Goal: Task Accomplishment & Management: Complete application form

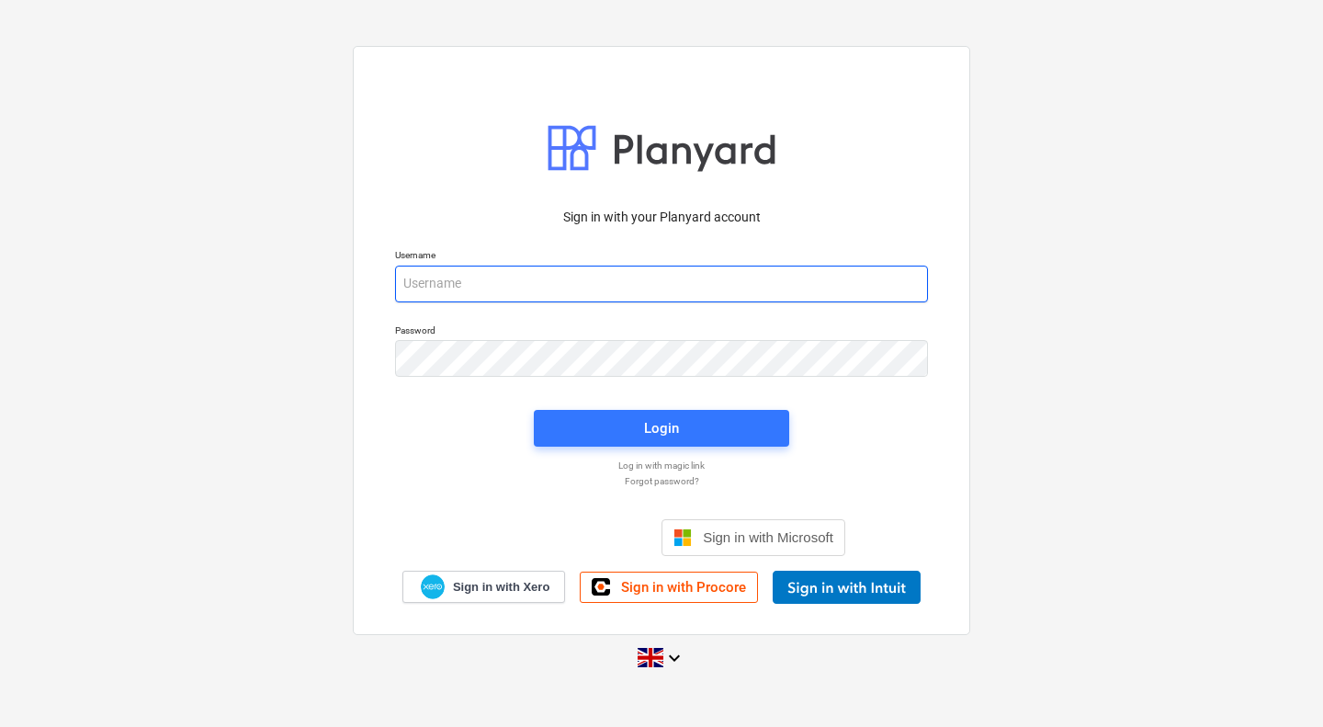
type input "[PERSON_NAME][EMAIL_ADDRESS][PERSON_NAME][DOMAIN_NAME]"
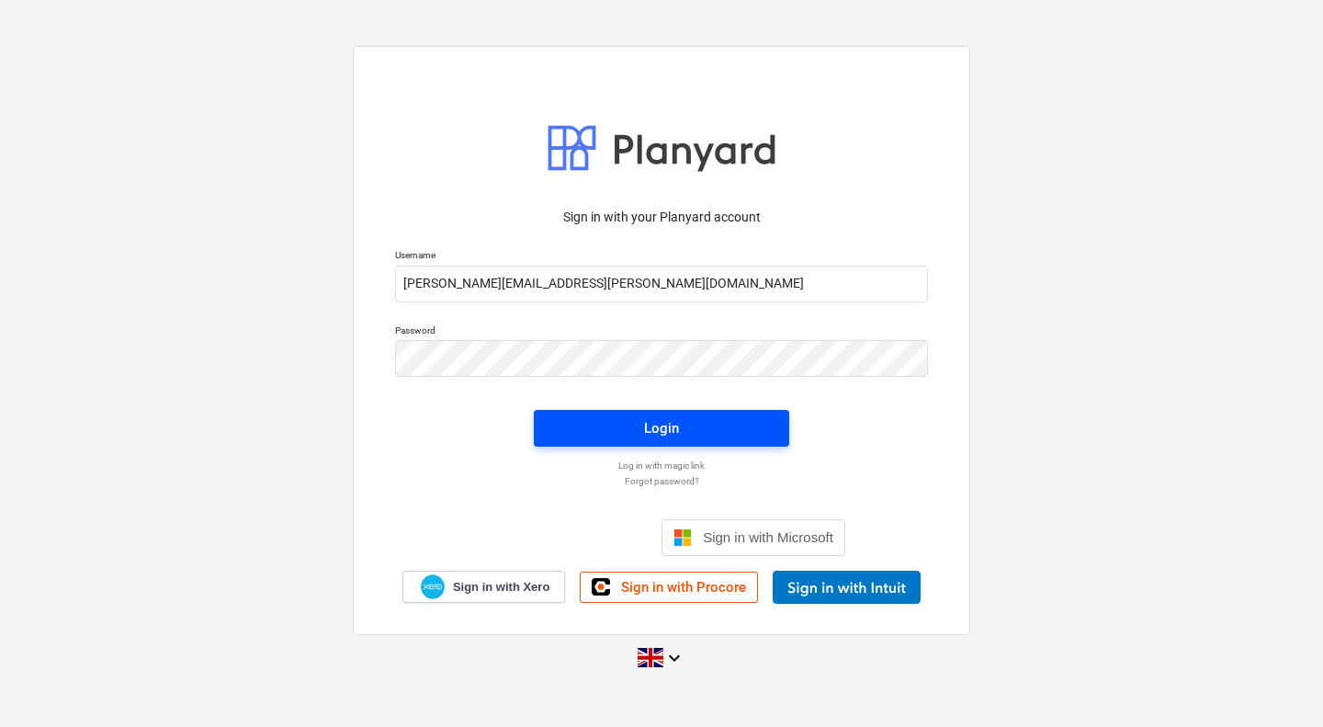
click at [707, 435] on span "Login" at bounding box center [661, 428] width 211 height 24
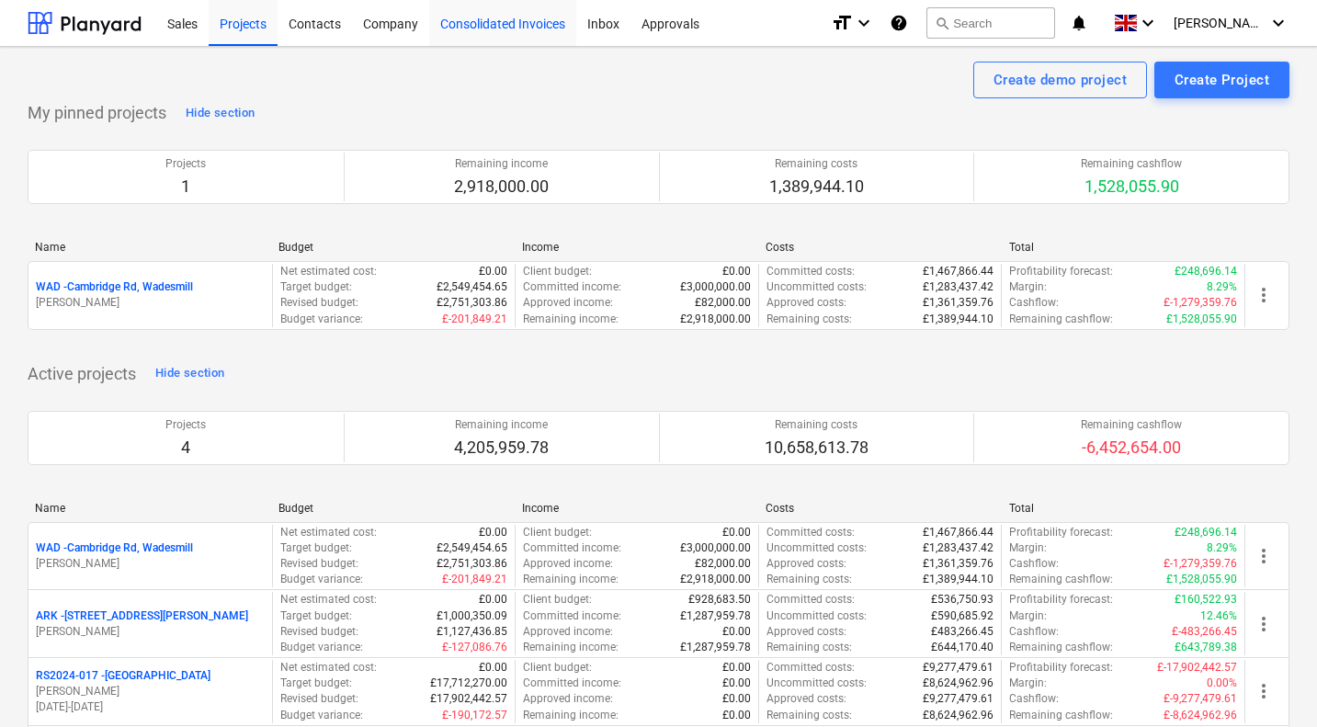
click at [515, 27] on div "Consolidated Invoices" at bounding box center [502, 22] width 147 height 47
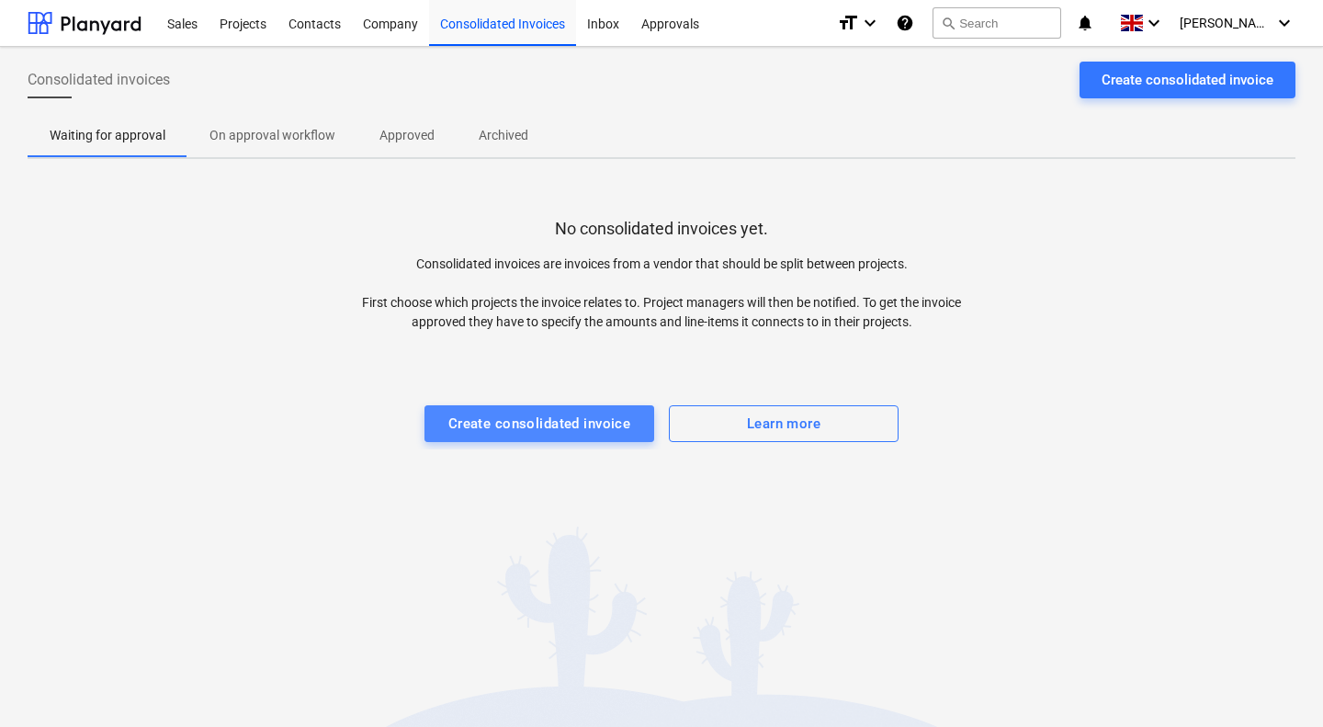
click at [545, 417] on div "Create consolidated invoice" at bounding box center [539, 424] width 183 height 24
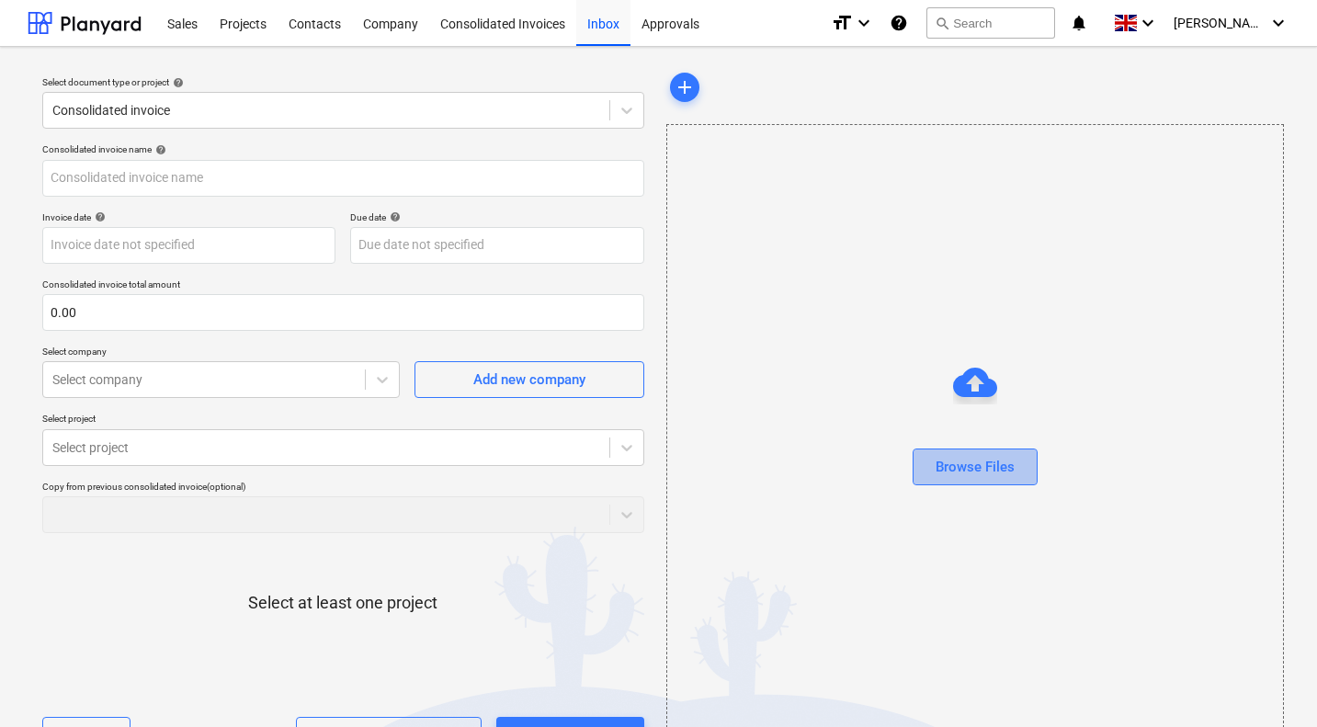
click at [977, 466] on div "Browse Files" at bounding box center [974, 467] width 79 height 24
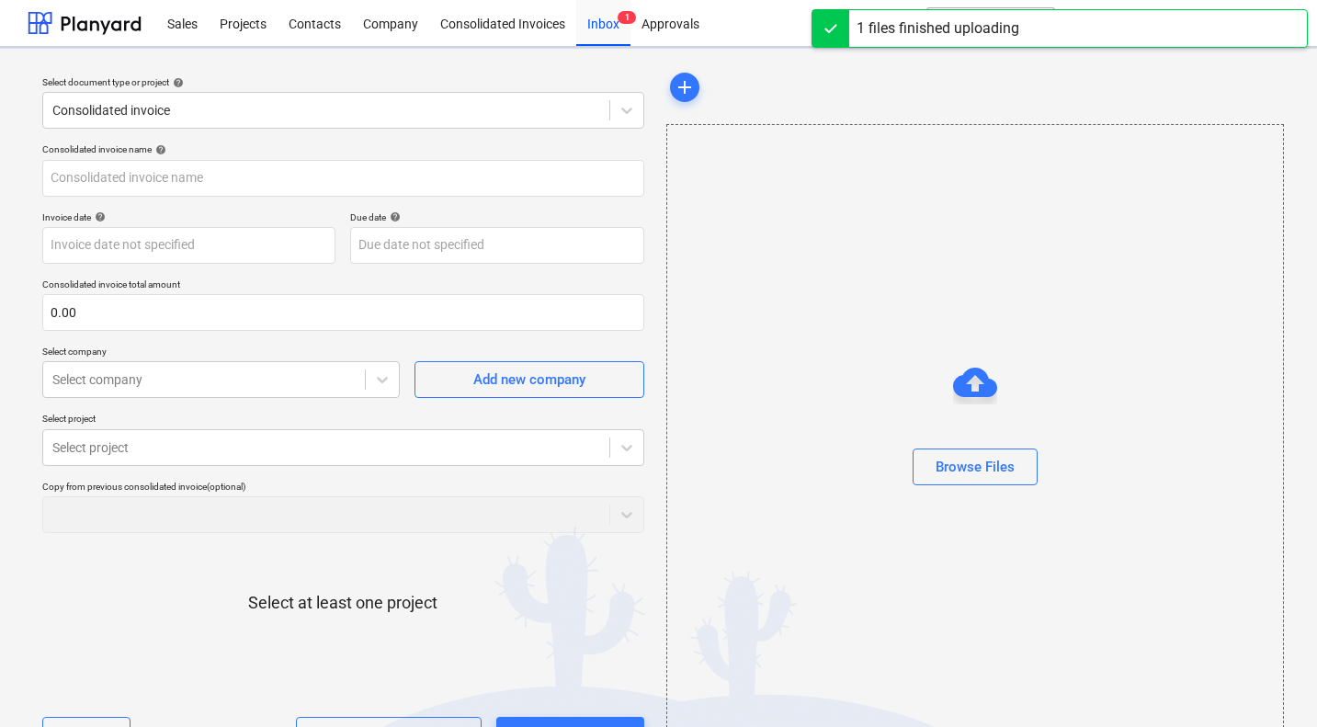
type input "AAABLANK.pdf"
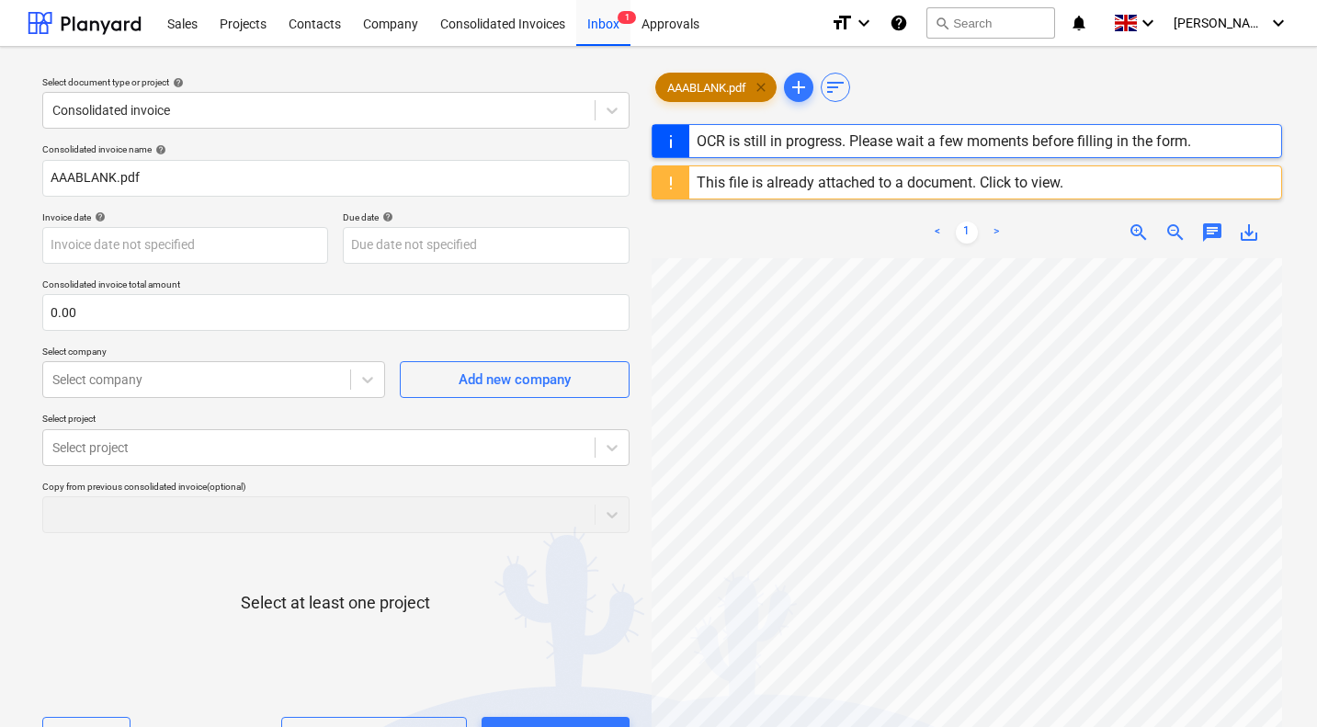
click at [763, 87] on span "clear" at bounding box center [761, 87] width 22 height 22
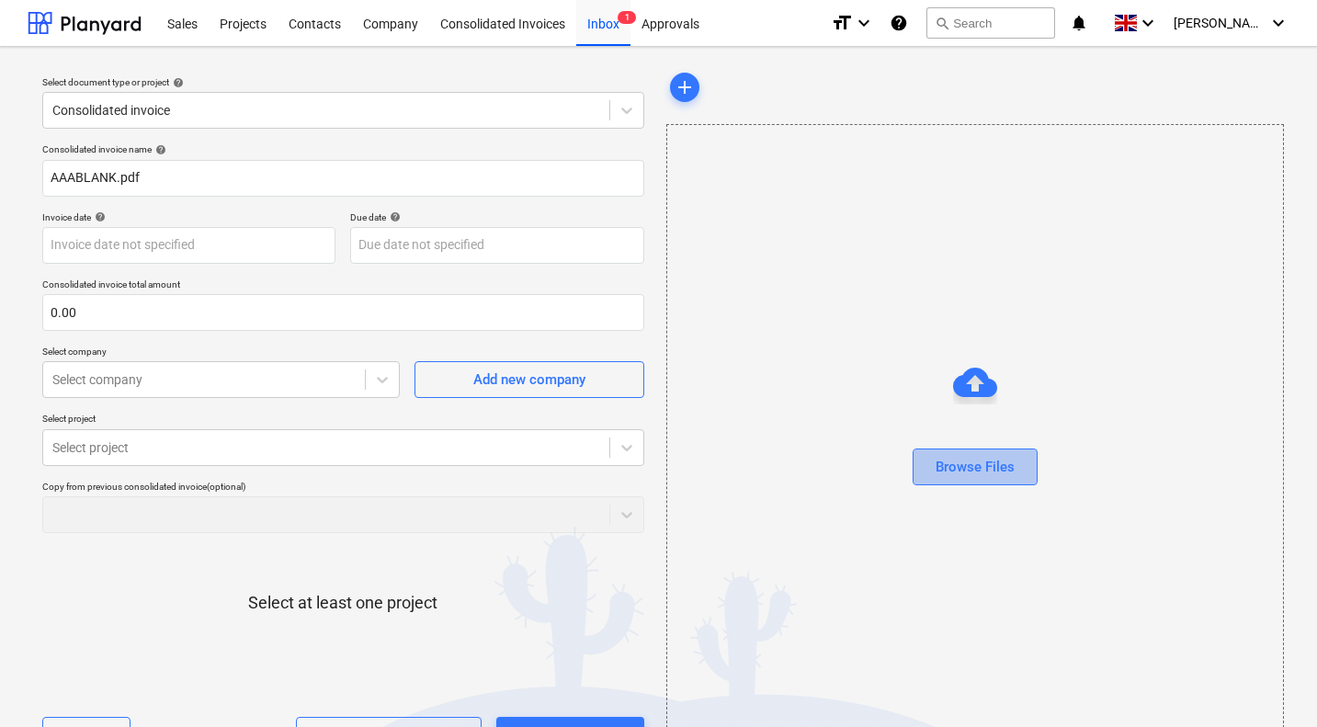
click at [987, 465] on div "Browse Files" at bounding box center [974, 467] width 79 height 24
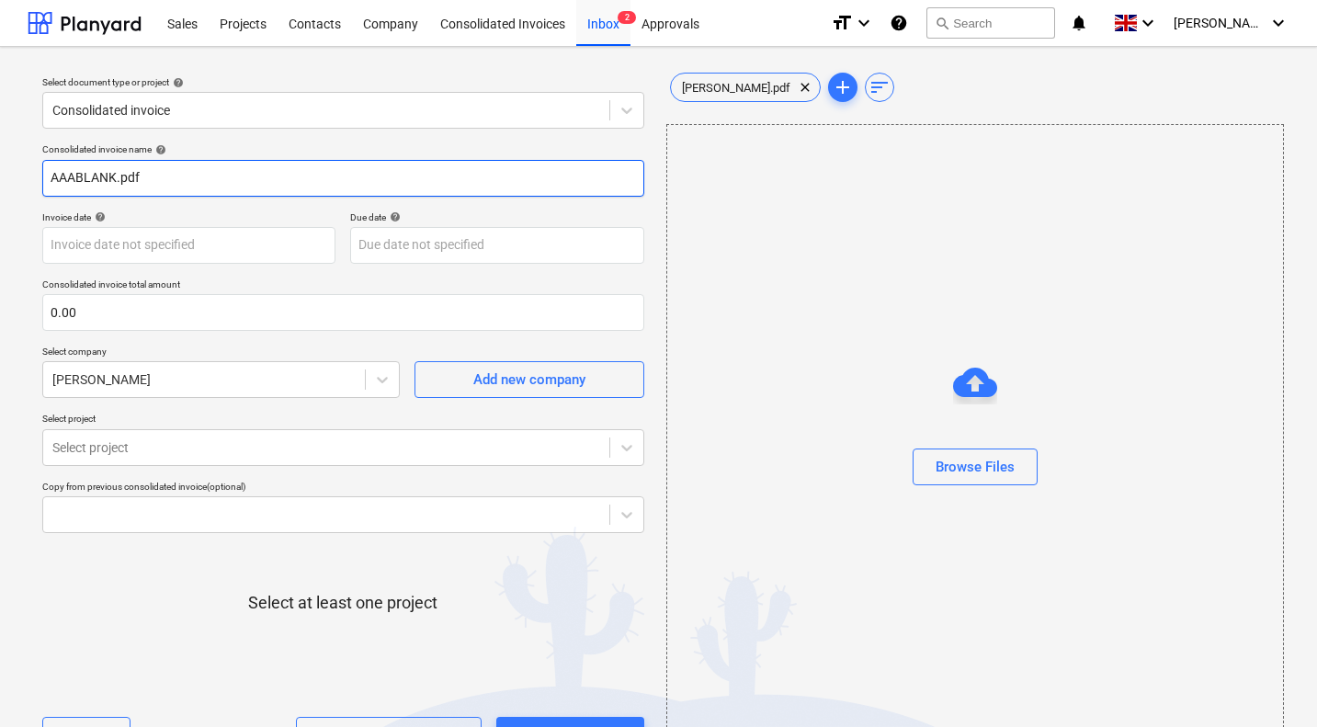
click at [182, 167] on input "AAABLANK.pdf" at bounding box center [343, 178] width 602 height 37
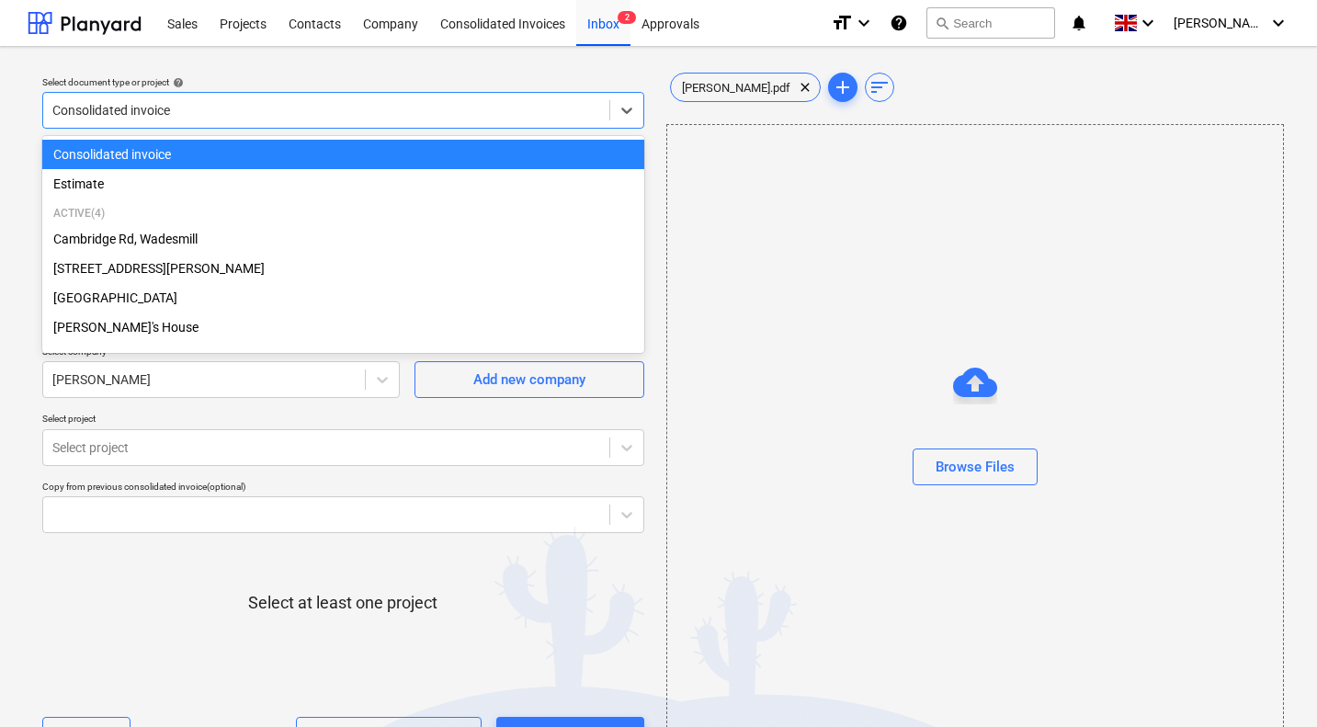
click at [190, 108] on div at bounding box center [326, 110] width 548 height 18
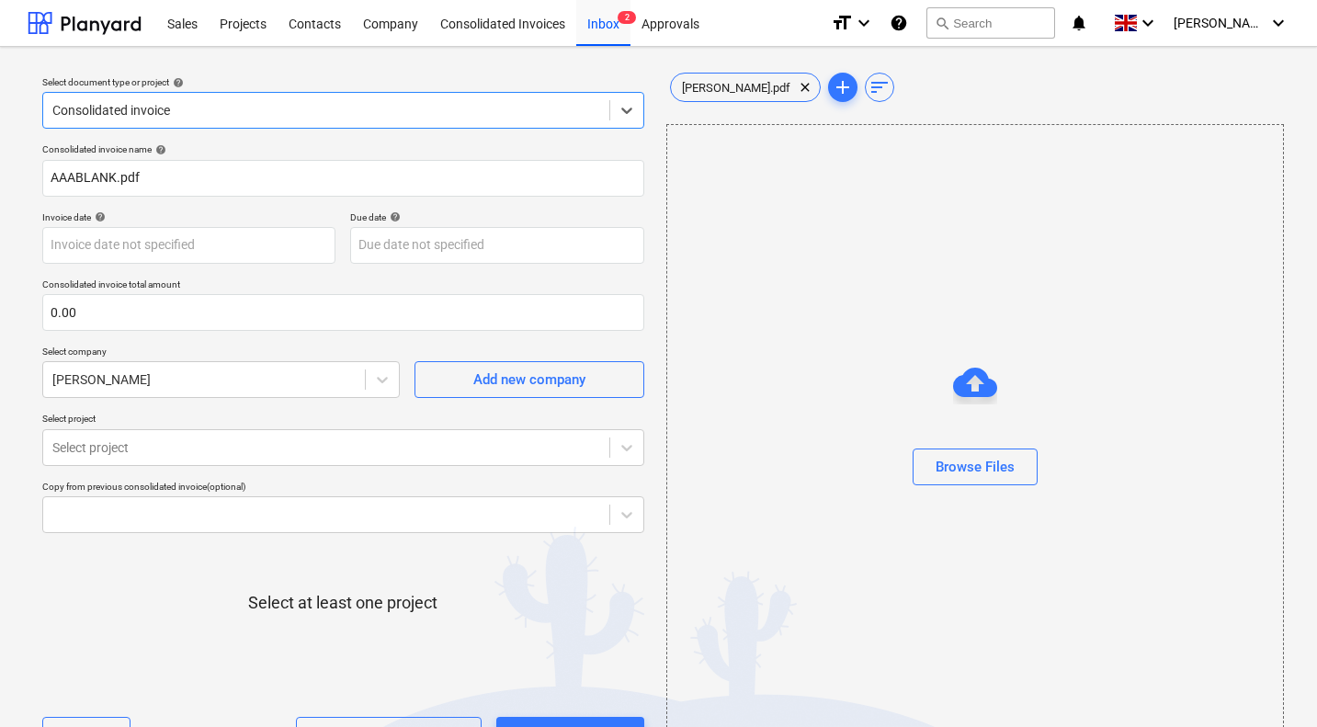
click at [190, 108] on div at bounding box center [326, 110] width 548 height 18
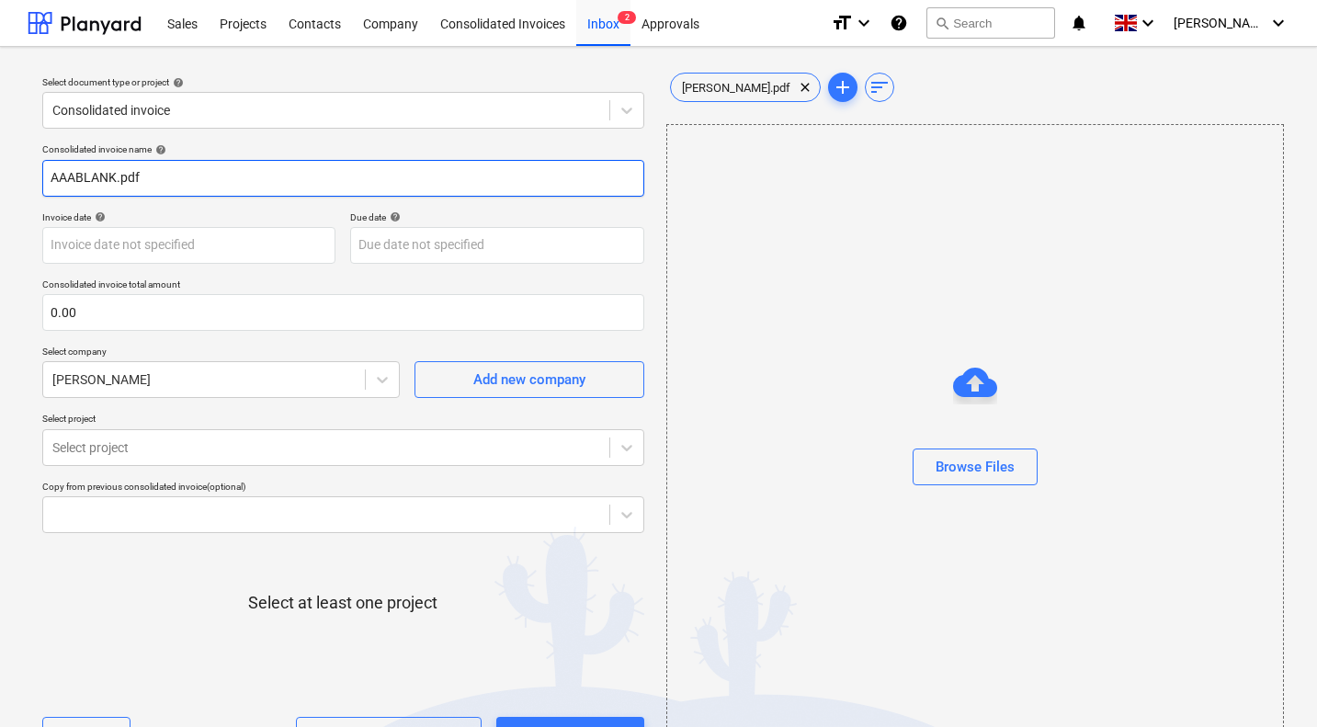
click at [168, 180] on input "AAABLANK.pdf" at bounding box center [343, 178] width 602 height 37
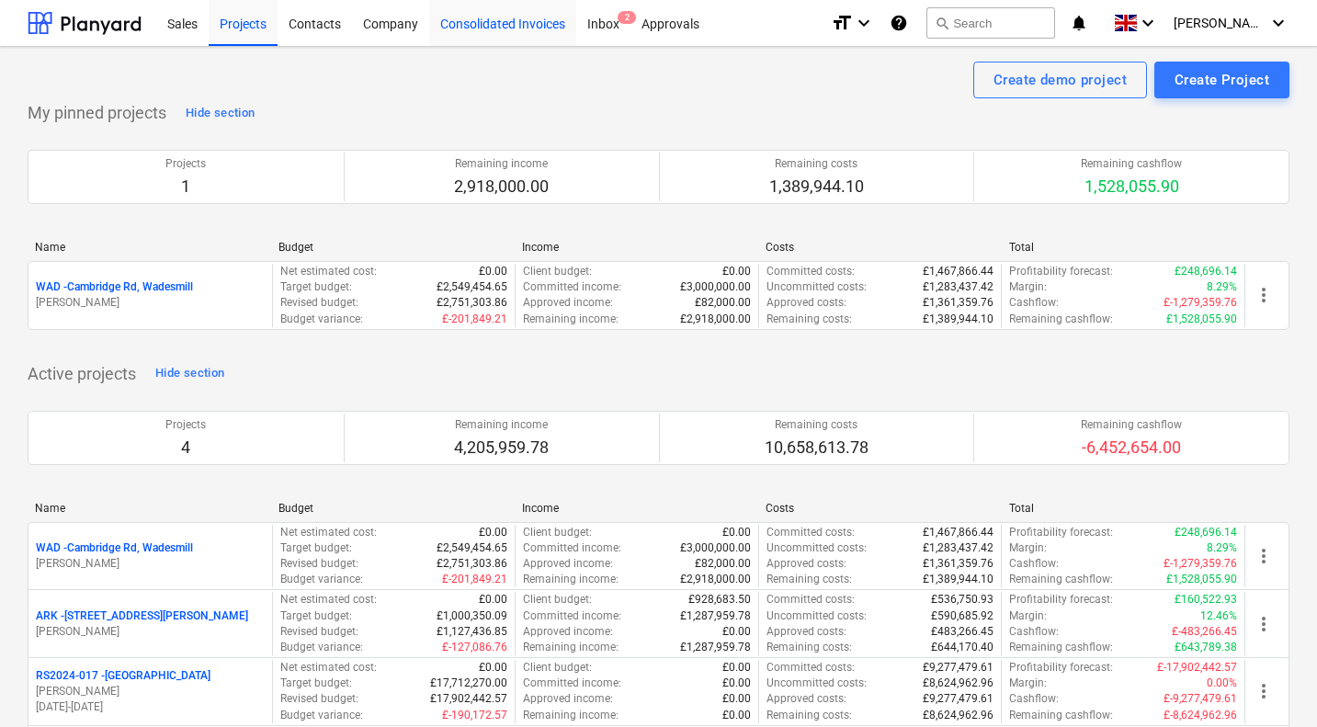
drag, startPoint x: 0, startPoint y: 0, endPoint x: 500, endPoint y: 24, distance: 500.4
click at [500, 24] on div "Consolidated Invoices" at bounding box center [502, 22] width 147 height 47
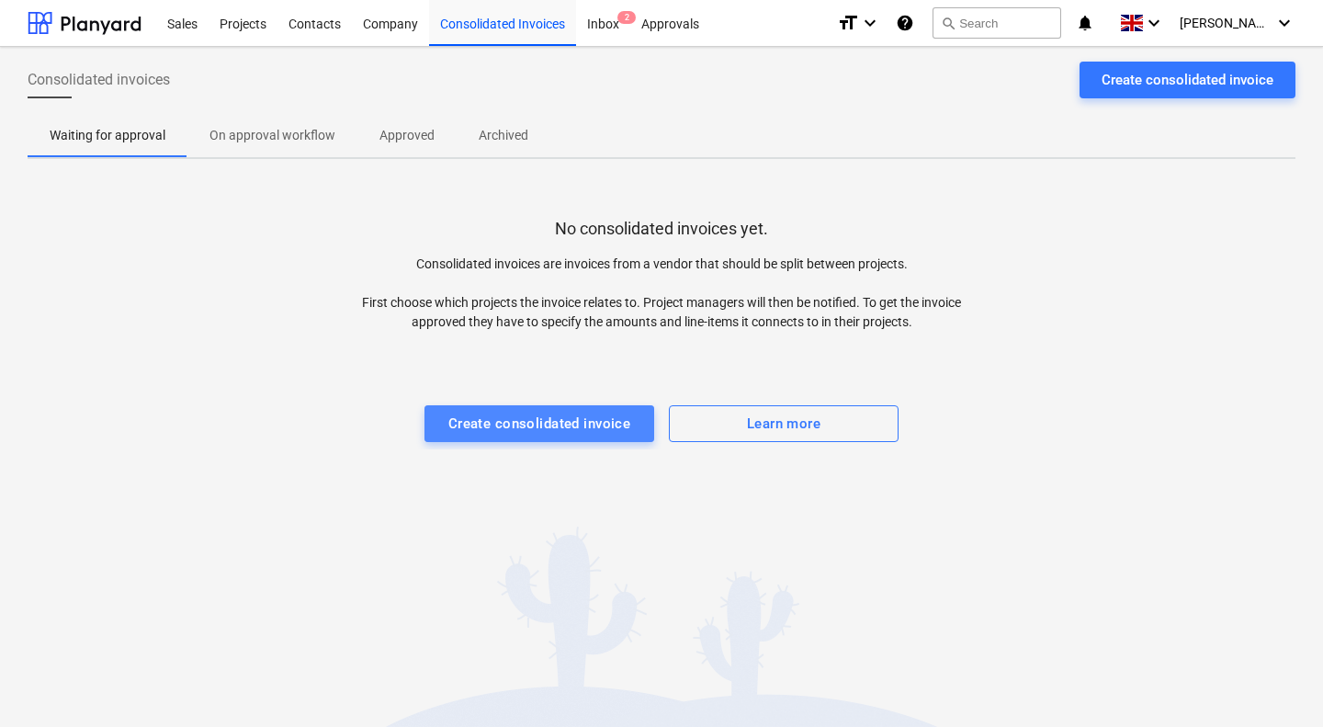
click at [535, 427] on div "Create consolidated invoice" at bounding box center [539, 424] width 183 height 24
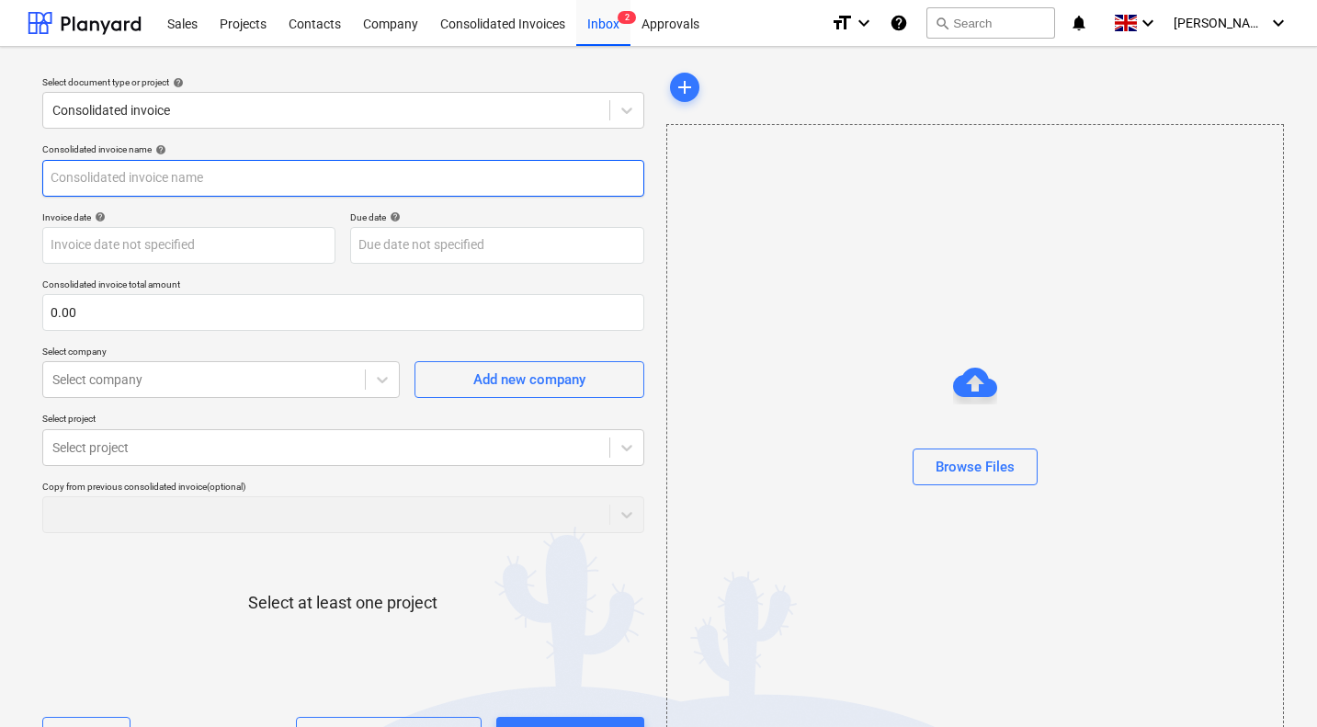
click at [320, 182] on input "text" at bounding box center [343, 178] width 602 height 37
type input "gerry wasges"
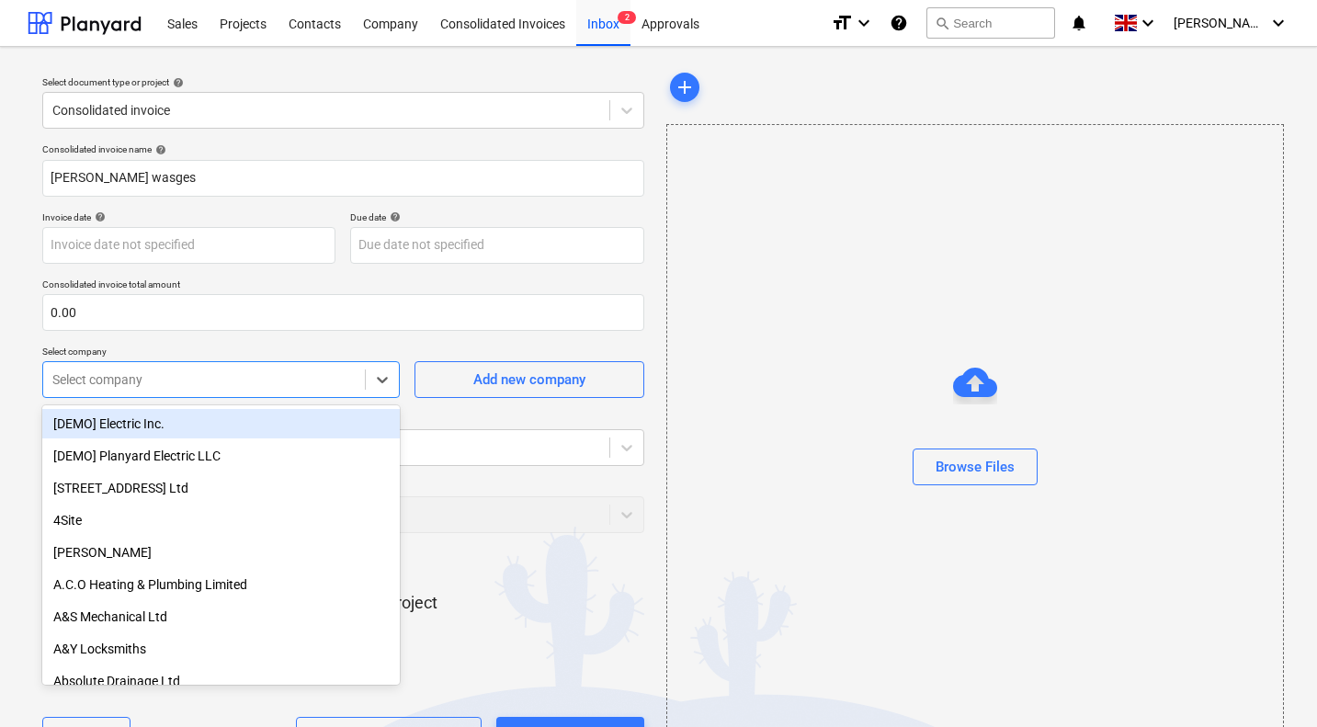
click at [273, 388] on div at bounding box center [203, 379] width 303 height 18
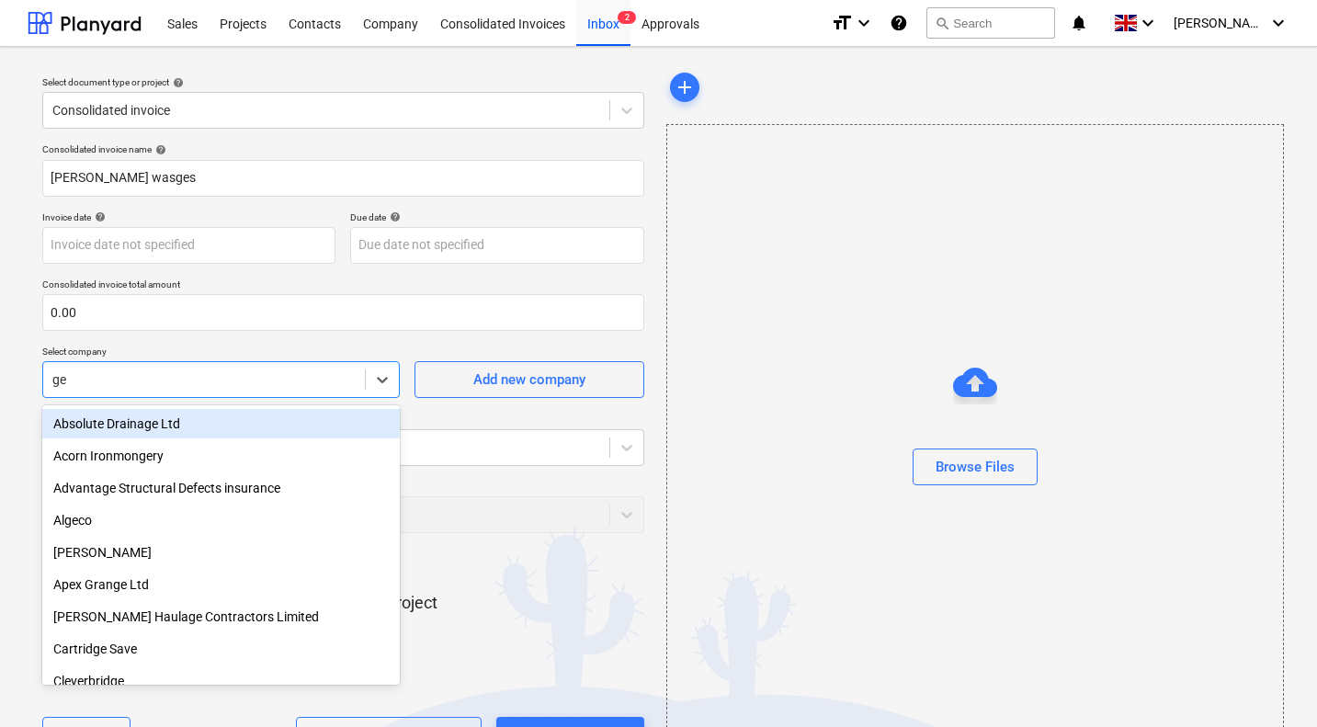
type input "ger"
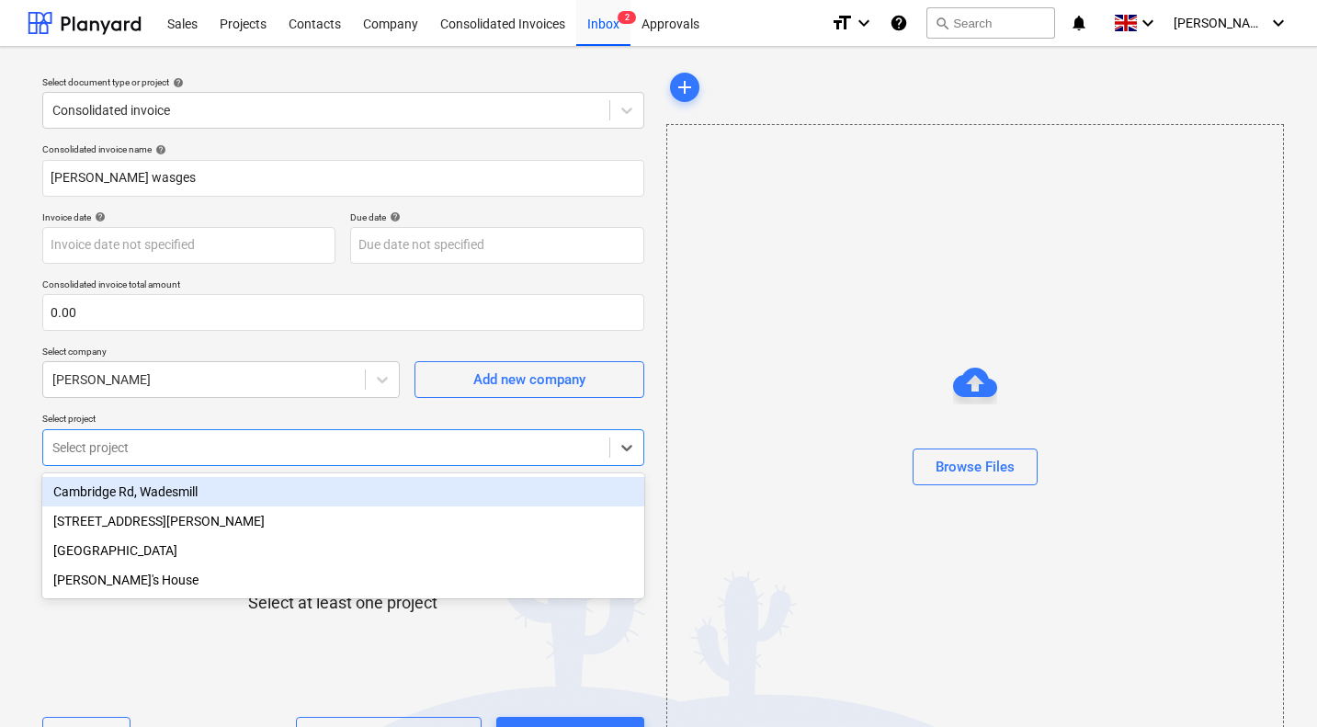
click at [221, 439] on div at bounding box center [326, 447] width 548 height 18
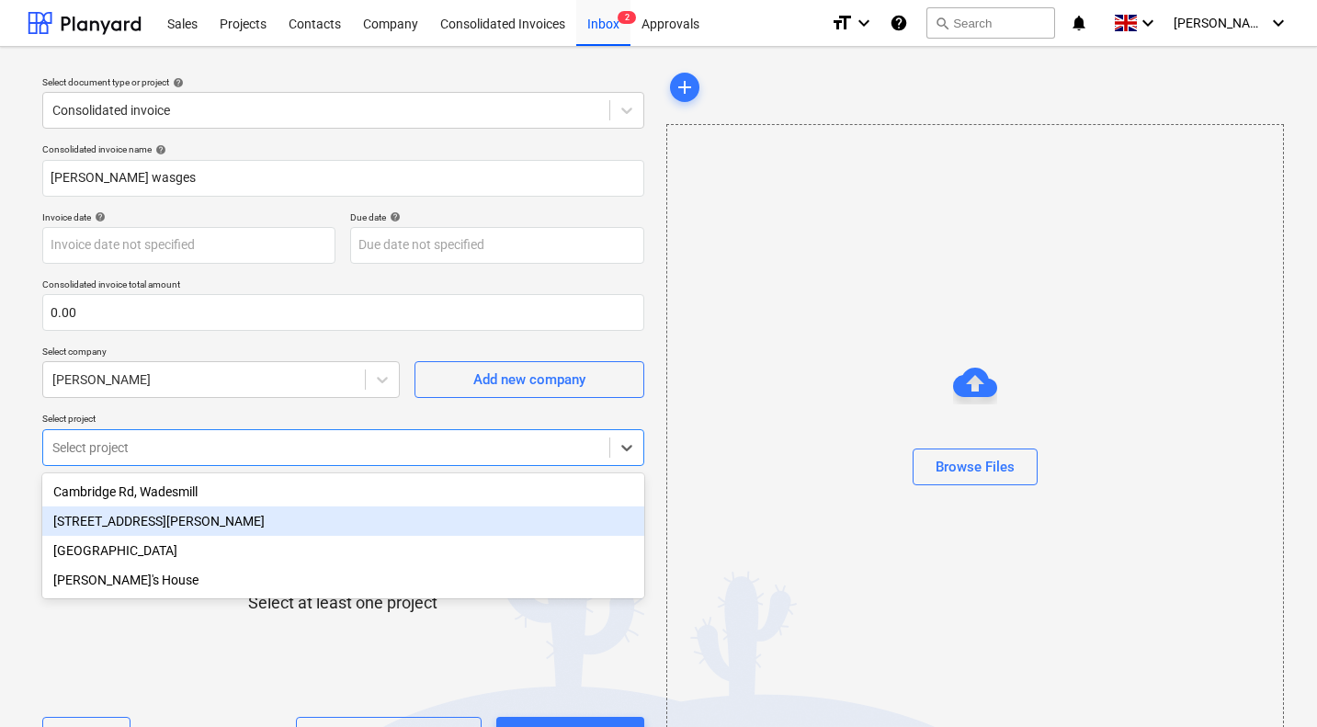
click at [147, 521] on div "[STREET_ADDRESS][PERSON_NAME]" at bounding box center [343, 520] width 602 height 29
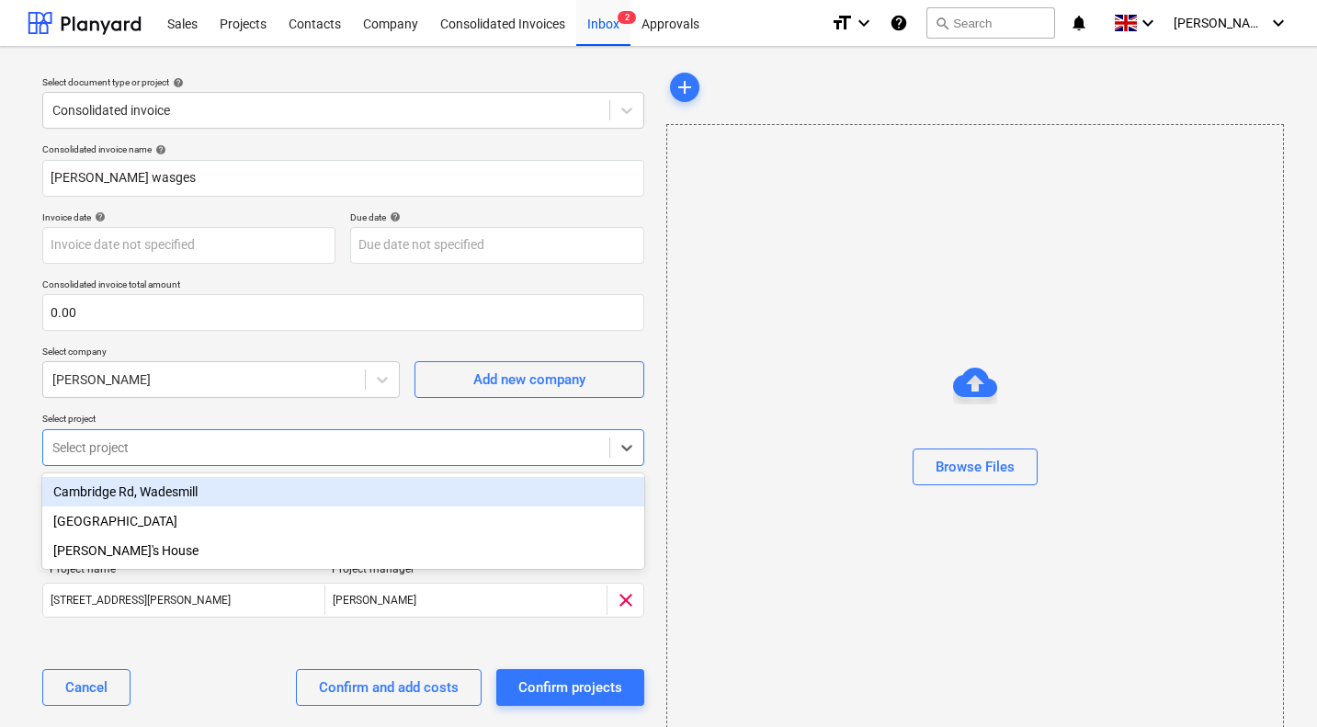
click at [182, 492] on div "Cambridge Rd, Wadesmill" at bounding box center [343, 491] width 602 height 29
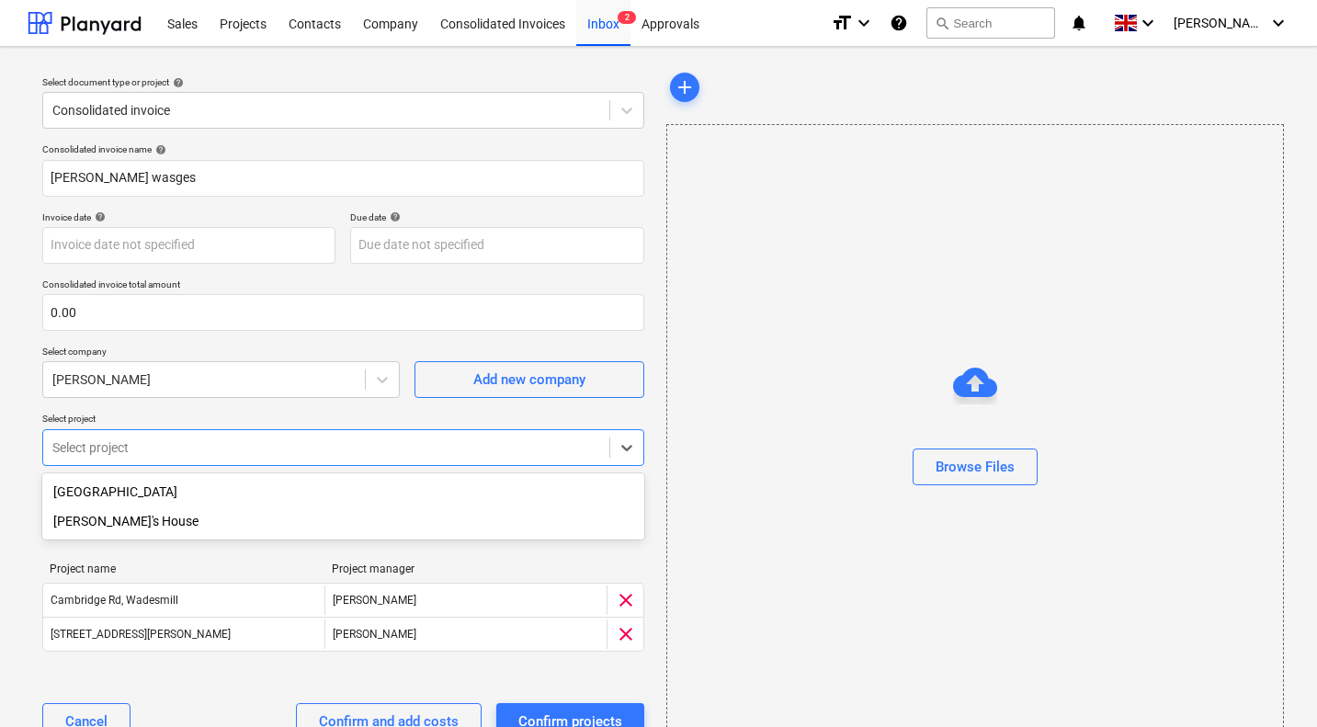
click at [443, 562] on div "Project manager" at bounding box center [465, 568] width 267 height 13
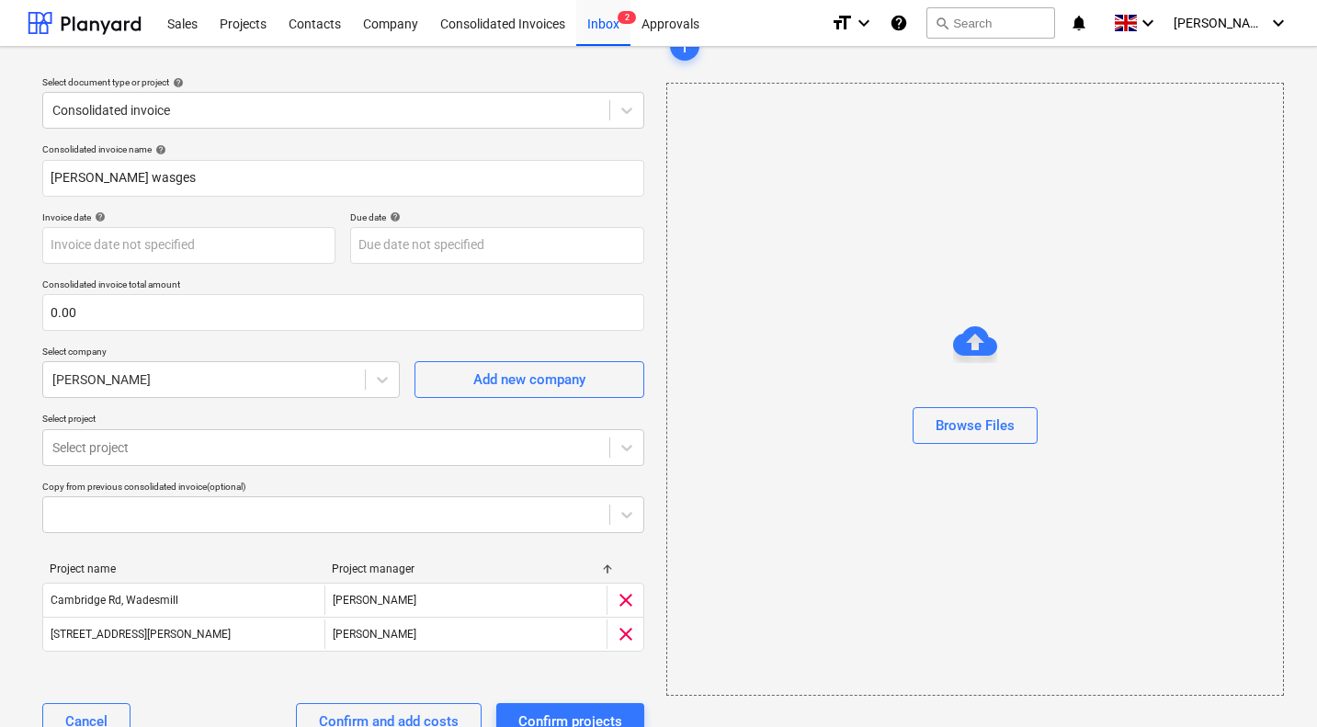
scroll to position [57, 0]
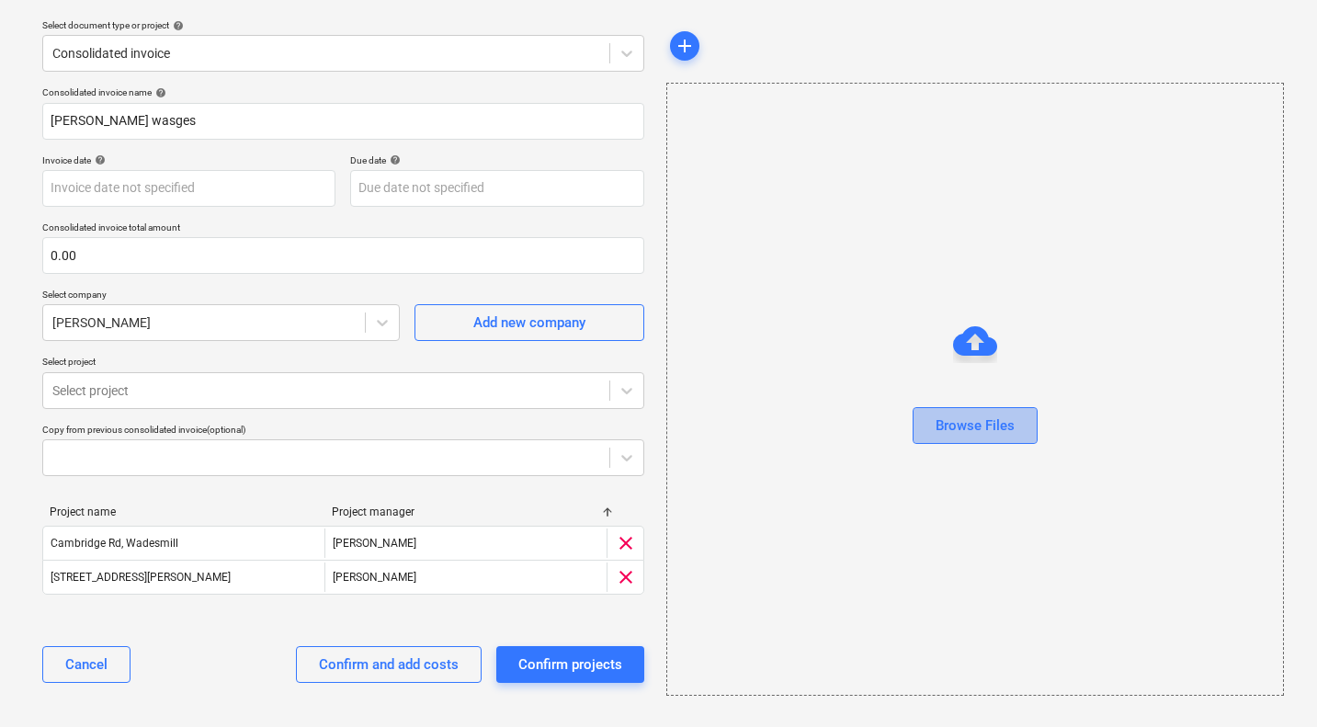
click at [979, 420] on div "Browse Files" at bounding box center [974, 425] width 79 height 24
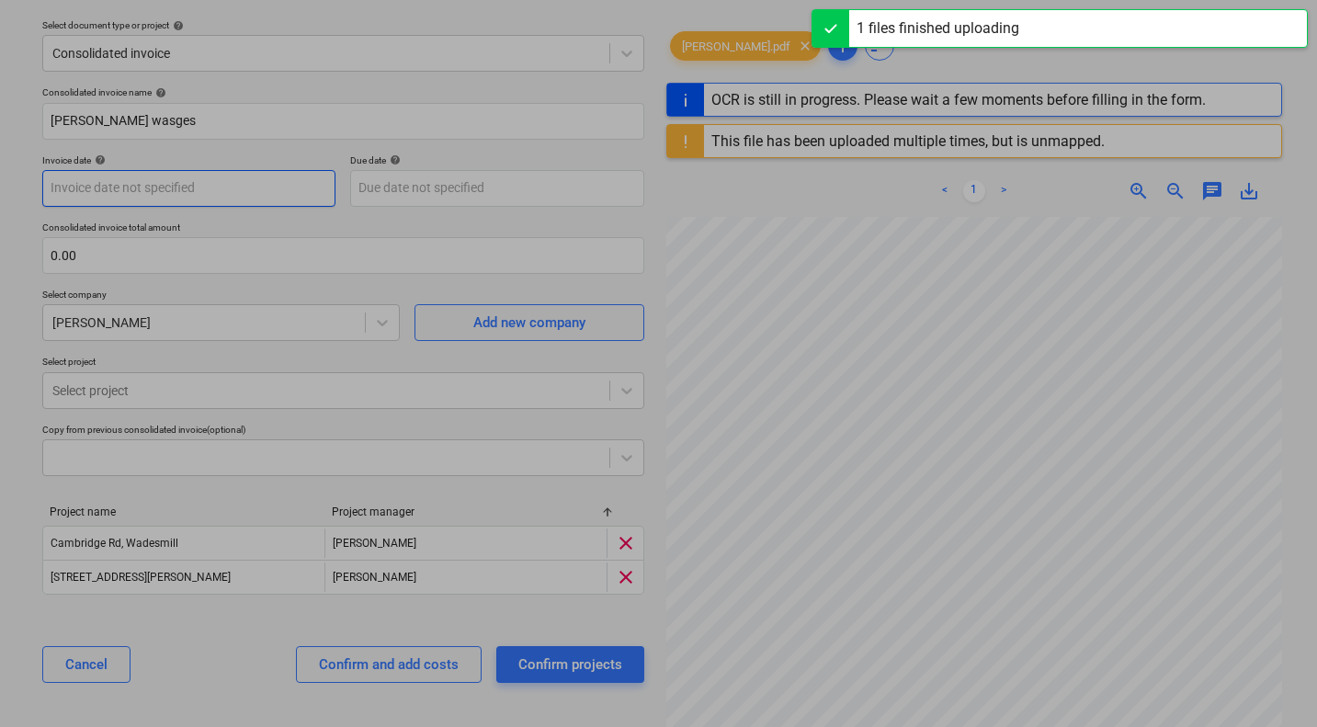
click at [253, 190] on body "Sales Projects Contacts Company Consolidated Invoices Inbox 3 Approvals format_…" at bounding box center [658, 306] width 1317 height 727
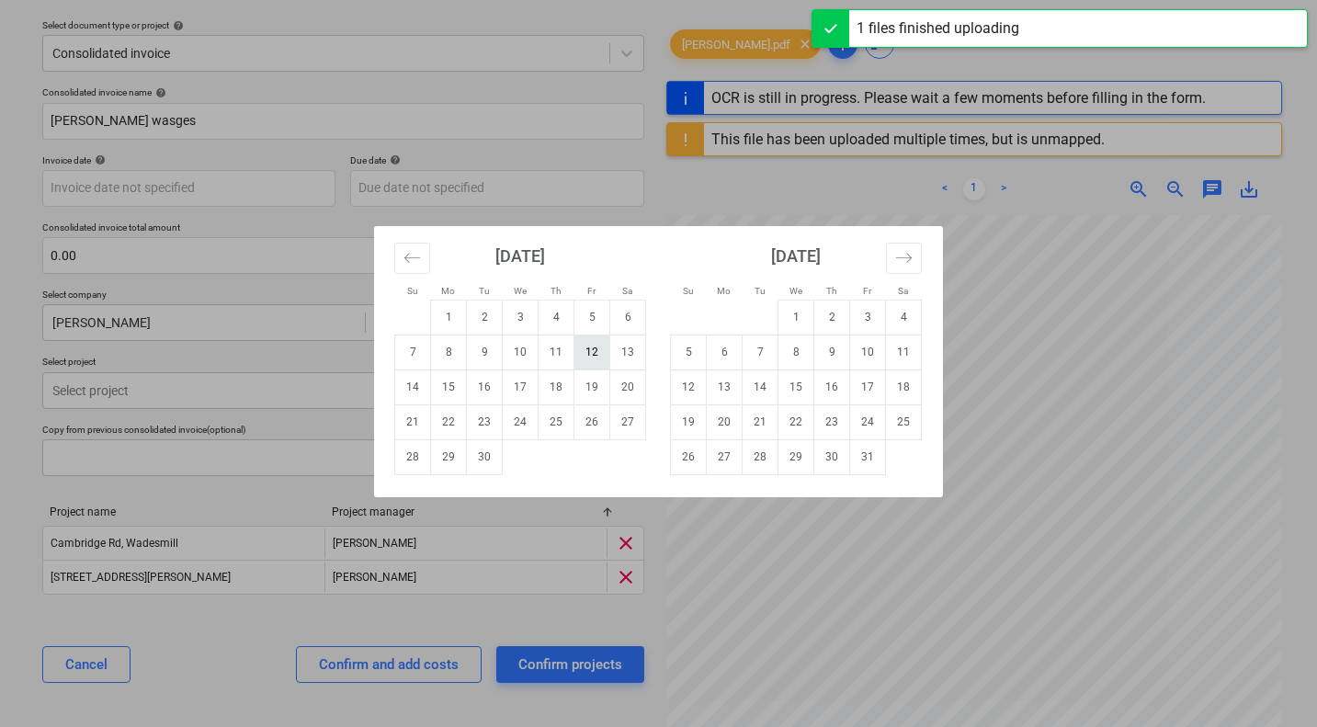
click at [592, 349] on td "12" at bounding box center [592, 351] width 36 height 35
type input "12 Sep 2025"
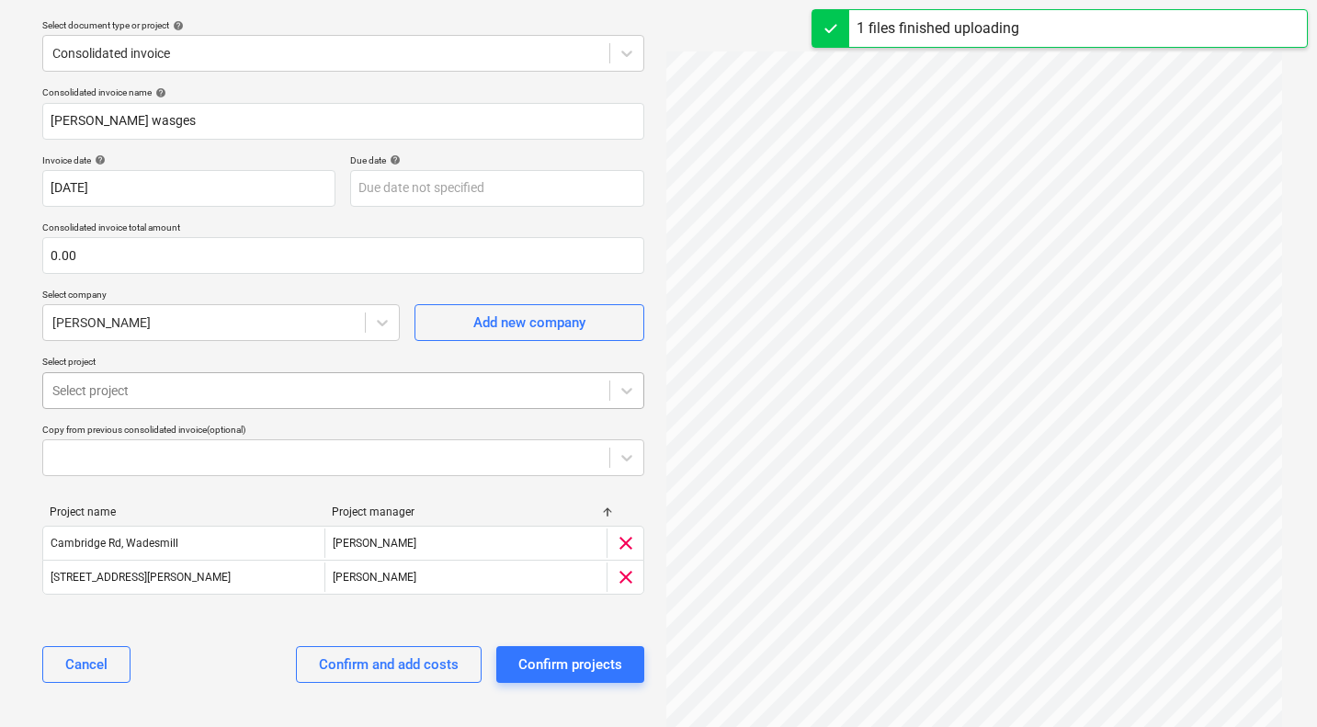
scroll to position [195, 0]
